Goal: Check status: Check status

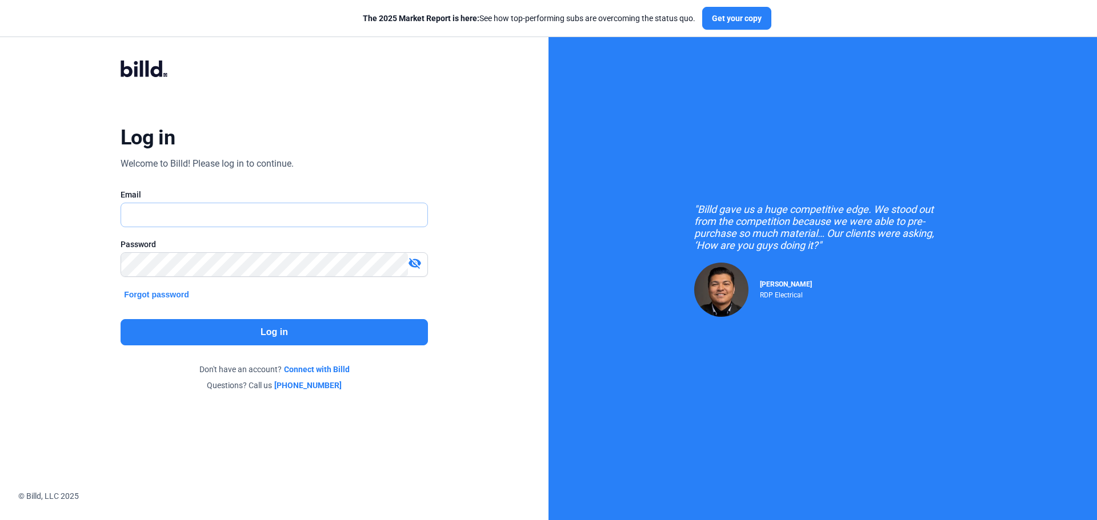
type input "[PERSON_NAME][EMAIL_ADDRESS][DOMAIN_NAME]"
click at [196, 326] on button "Log in" at bounding box center [274, 332] width 307 height 26
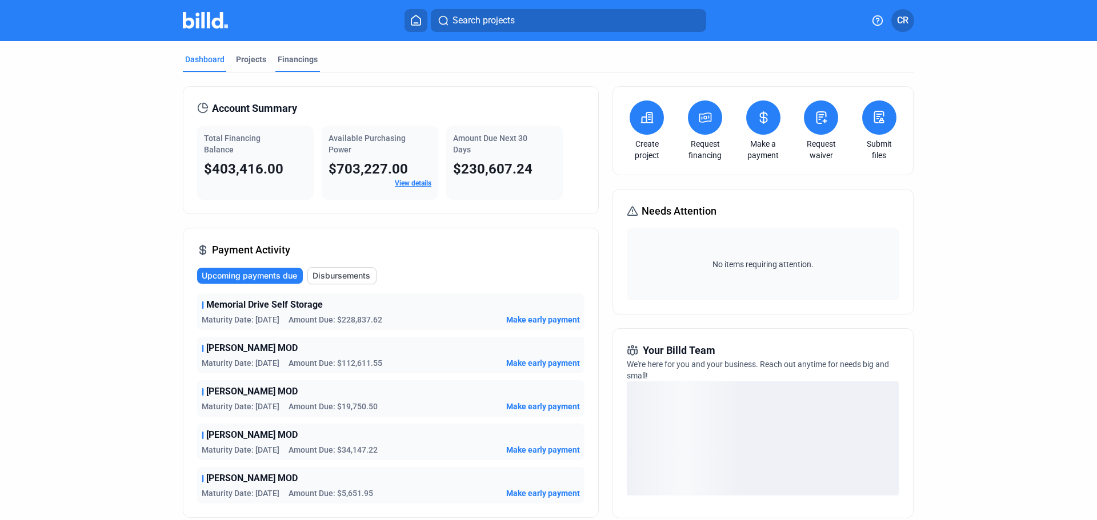
click at [283, 65] on div "Financings" at bounding box center [297, 63] width 45 height 18
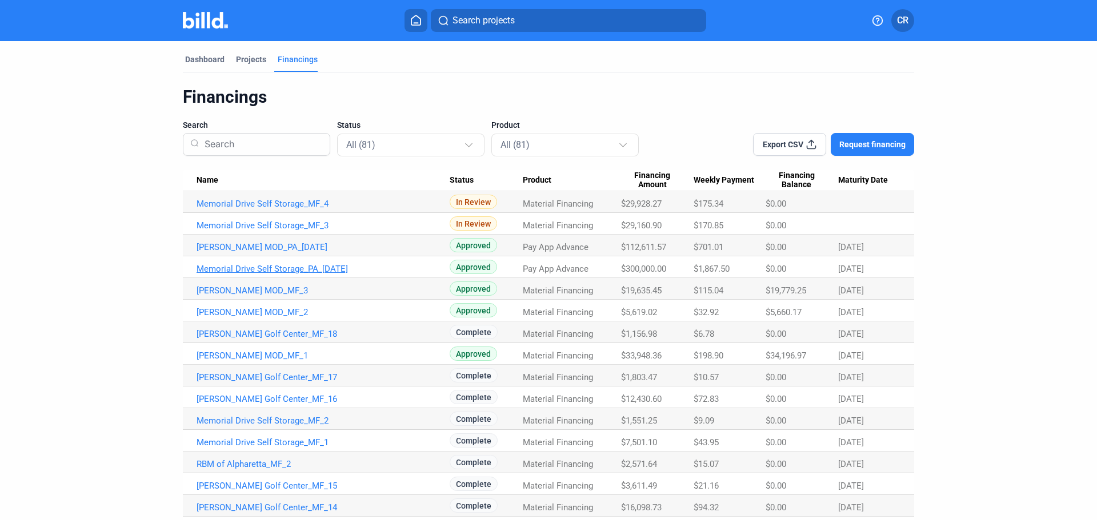
click at [318, 270] on link "Memorial Drive Self Storage_PA_[DATE]" at bounding box center [322, 269] width 253 height 10
click at [243, 245] on link "[PERSON_NAME] MOD_PA_[DATE]" at bounding box center [322, 247] width 253 height 10
